Goal: Find specific page/section: Find specific page/section

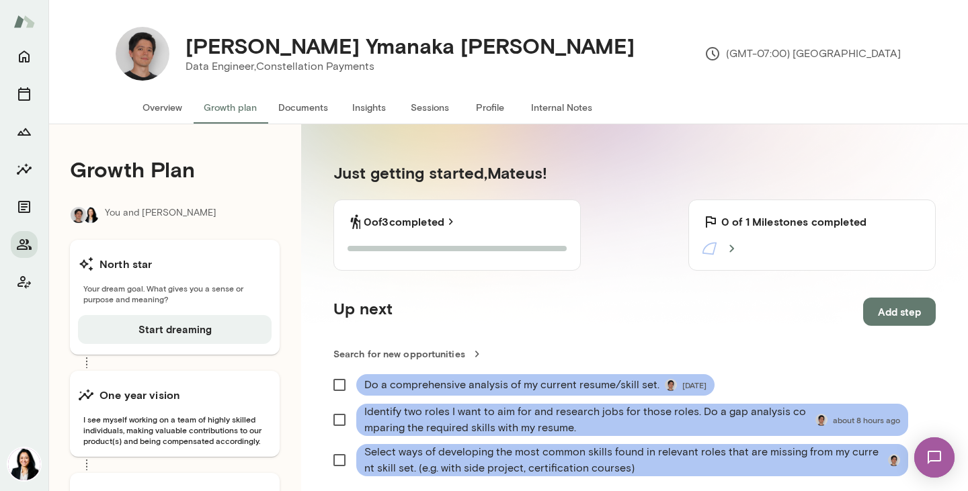
scroll to position [204, 0]
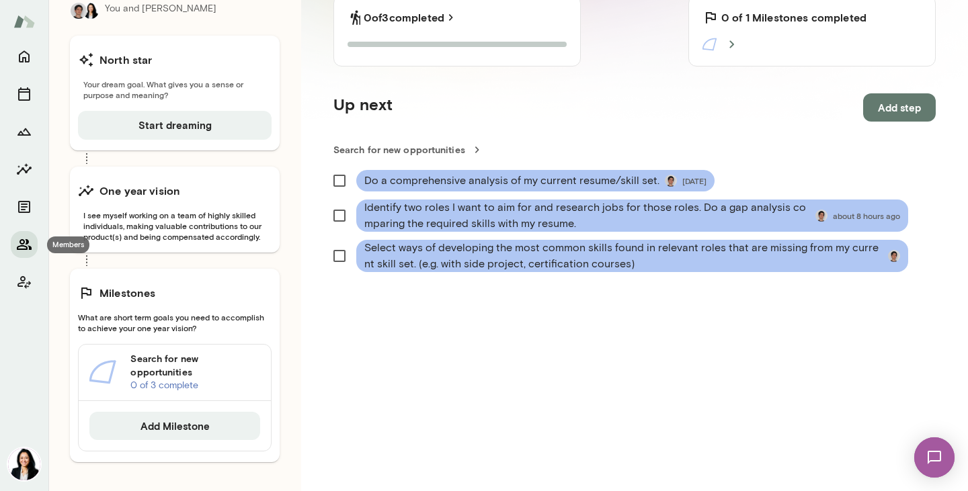
click at [15, 248] on button "Members" at bounding box center [24, 244] width 27 height 27
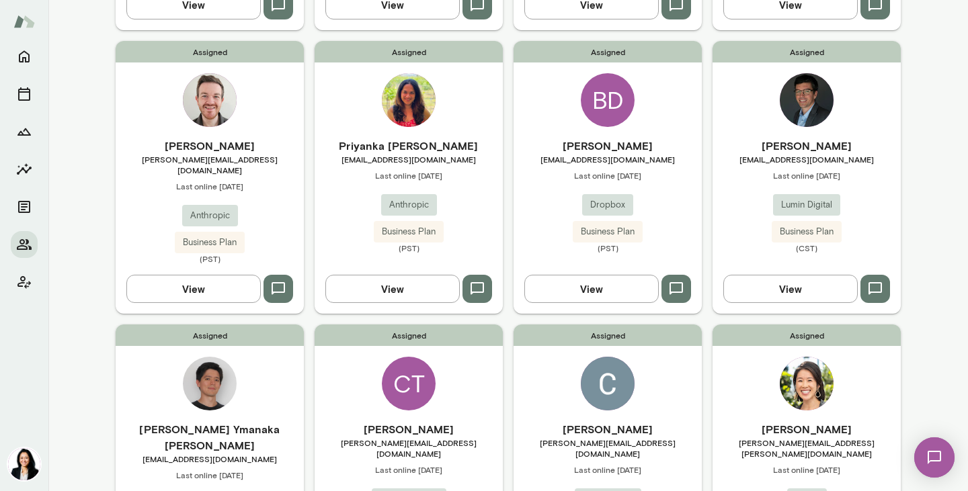
scroll to position [419, 0]
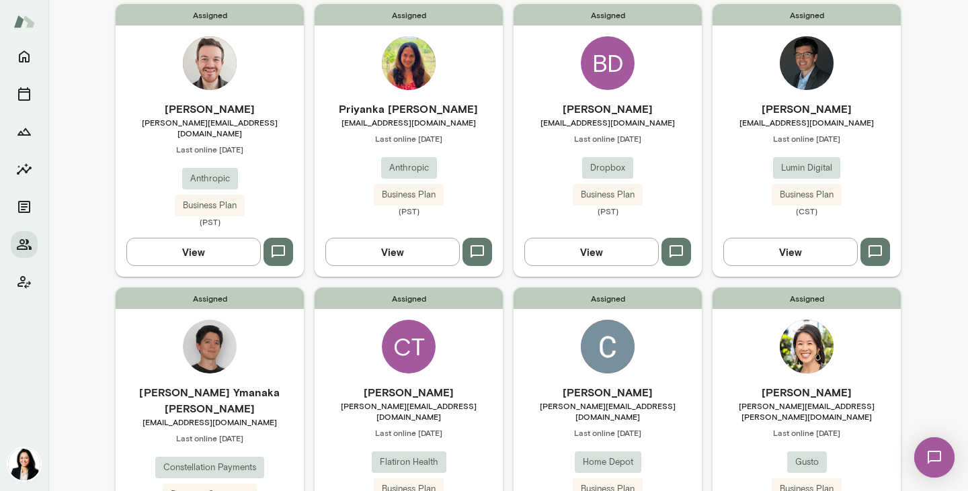
click at [406, 384] on h6 "[PERSON_NAME]" at bounding box center [408, 392] width 188 height 16
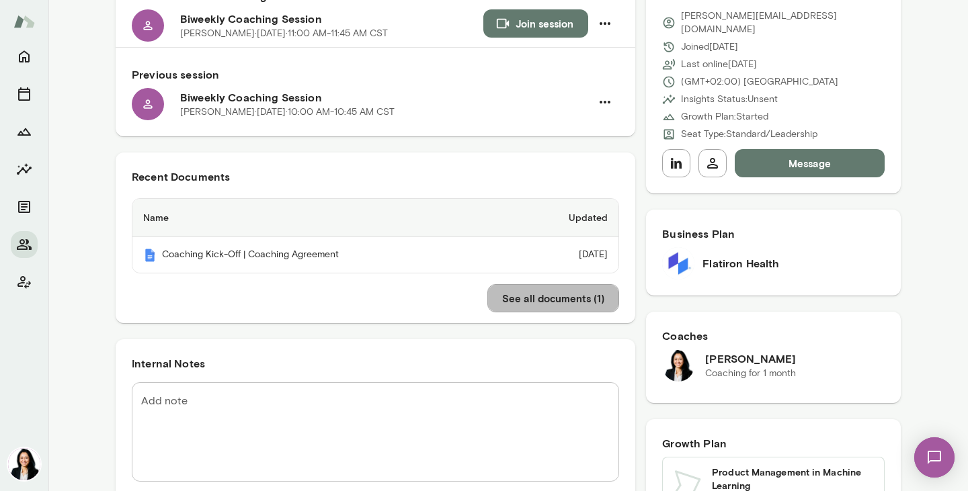
click at [513, 302] on button "See all documents ( 1 )" at bounding box center [553, 298] width 132 height 28
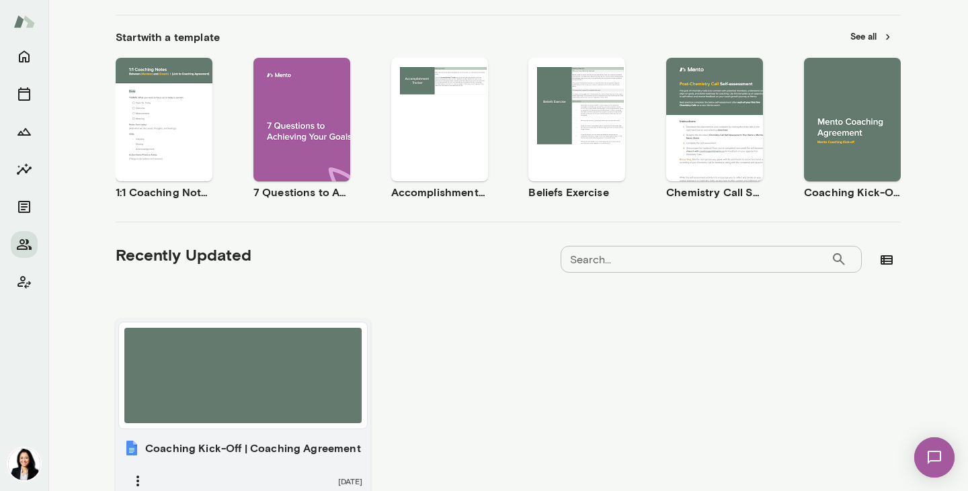
scroll to position [276, 0]
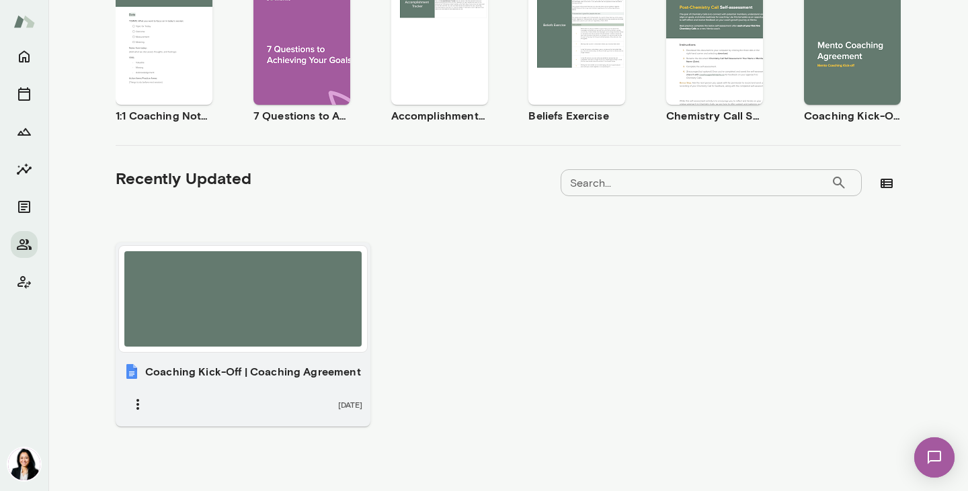
click at [289, 320] on div at bounding box center [242, 298] width 237 height 95
